Goal: Information Seeking & Learning: Learn about a topic

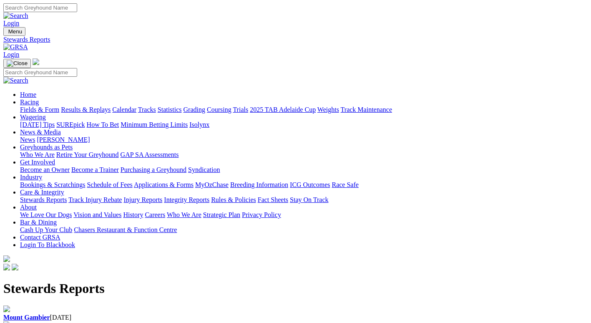
click at [67, 196] on link "Stewards Reports" at bounding box center [43, 199] width 47 height 7
click at [209, 196] on link "Integrity Reports" at bounding box center [186, 199] width 45 height 7
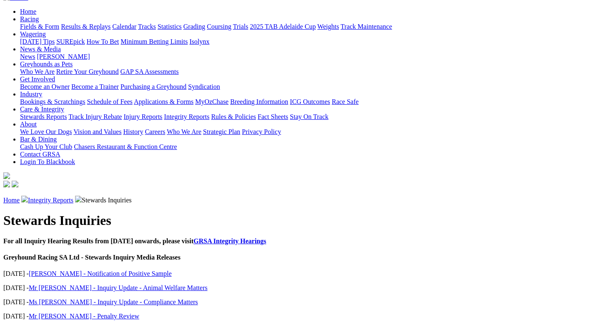
scroll to position [83, 0]
click at [93, 269] on link "Miss Di Wilson - Notification of Positive Sample" at bounding box center [100, 272] width 143 height 7
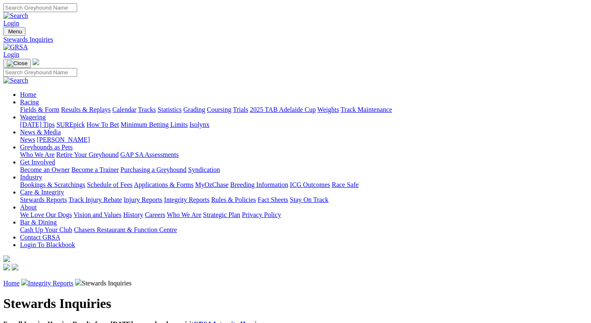
click at [238, 320] on link "GRSA Integrity Hearings" at bounding box center [229, 323] width 73 height 7
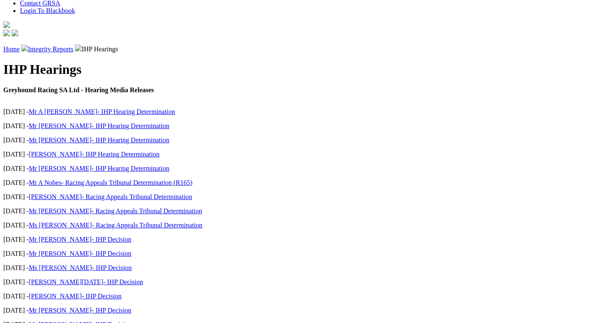
scroll to position [250, 0]
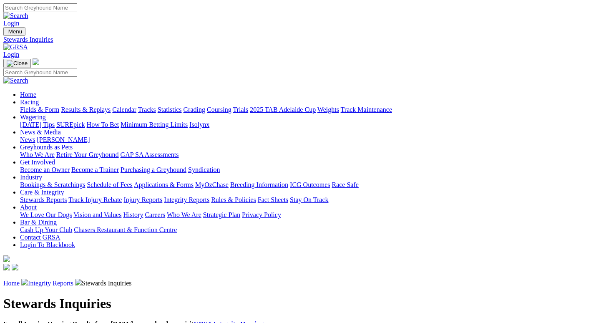
click at [63, 27] on div "Menu Stewards Inquiries Login Home Racing Fields & Form Results & Replays Calen…" at bounding box center [295, 149] width 584 height 245
click at [28, 43] on img at bounding box center [15, 47] width 25 height 8
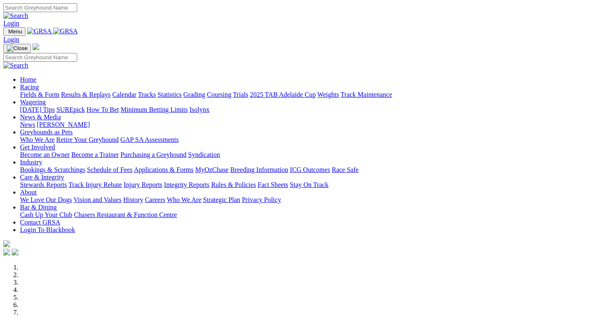
scroll to position [292, 0]
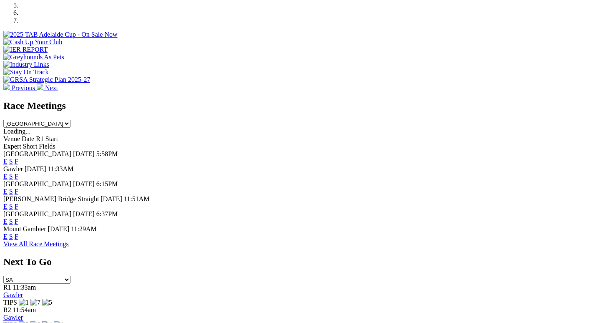
click at [18, 173] on link "F" at bounding box center [17, 176] width 4 height 7
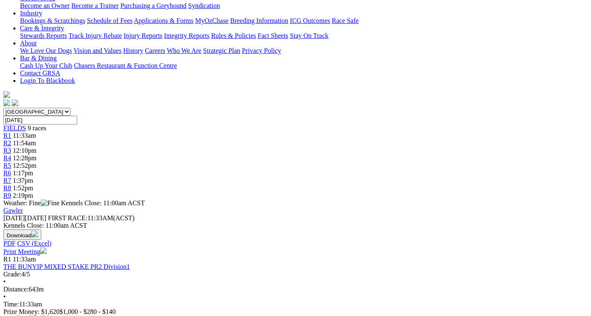
scroll to position [167, 0]
